Goal: Find specific page/section: Find specific page/section

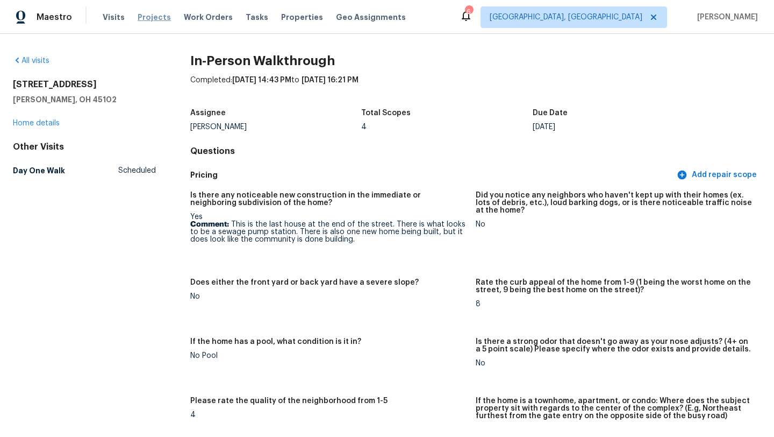
click at [145, 15] on span "Projects" at bounding box center [154, 17] width 33 height 11
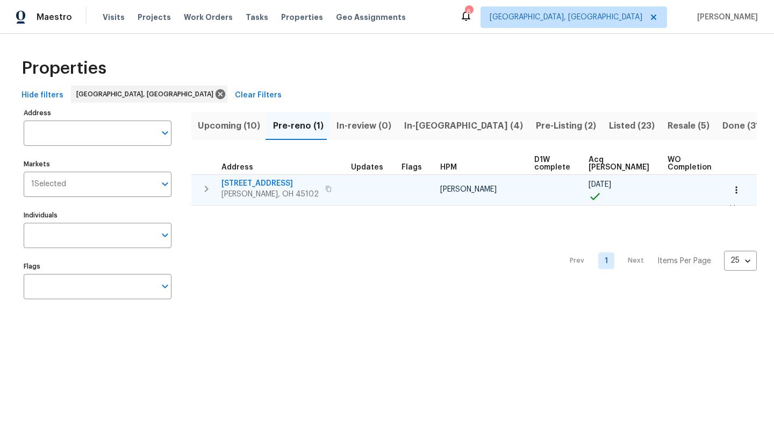
click at [267, 183] on span "[STREET_ADDRESS]" at bounding box center [270, 183] width 97 height 11
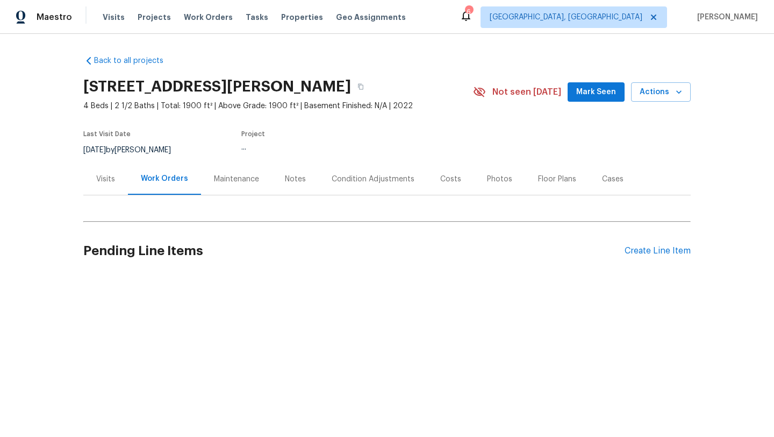
click at [548, 176] on div "Floor Plans" at bounding box center [557, 179] width 38 height 11
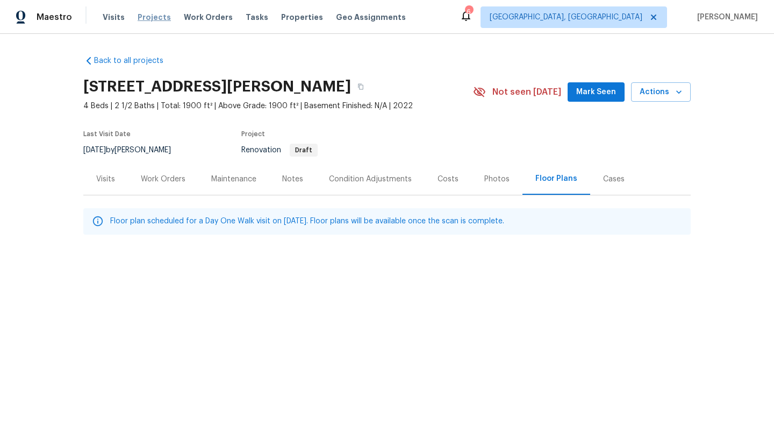
click at [141, 19] on span "Projects" at bounding box center [154, 17] width 33 height 11
